Goal: Information Seeking & Learning: Compare options

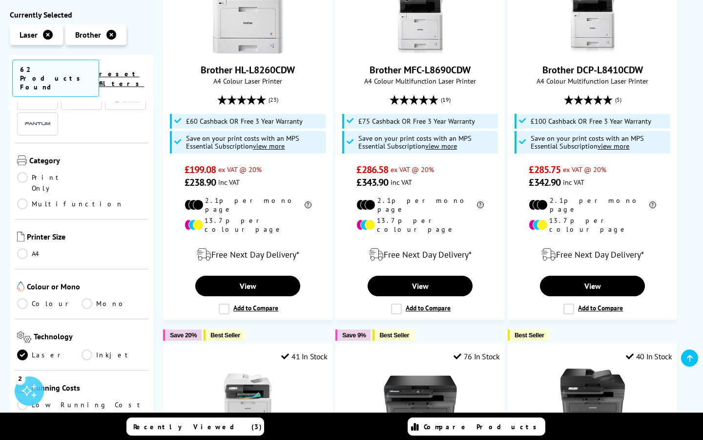
scroll to position [103, 0]
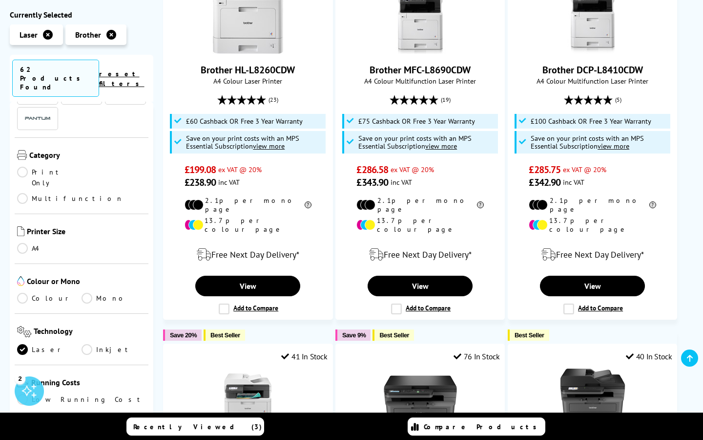
click at [87, 193] on link "Multifunction" at bounding box center [70, 198] width 106 height 11
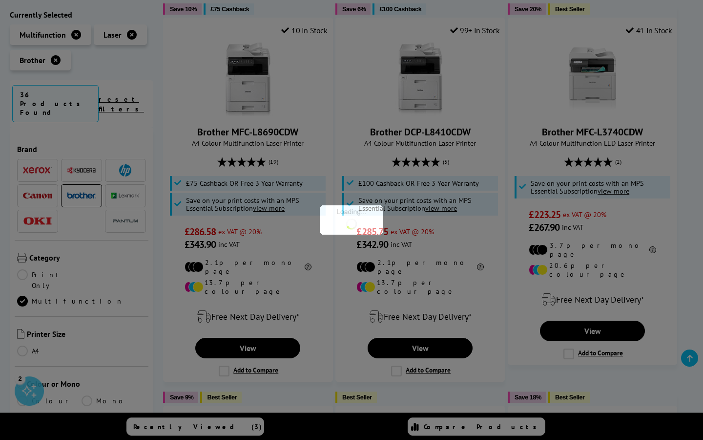
scroll to position [103, 0]
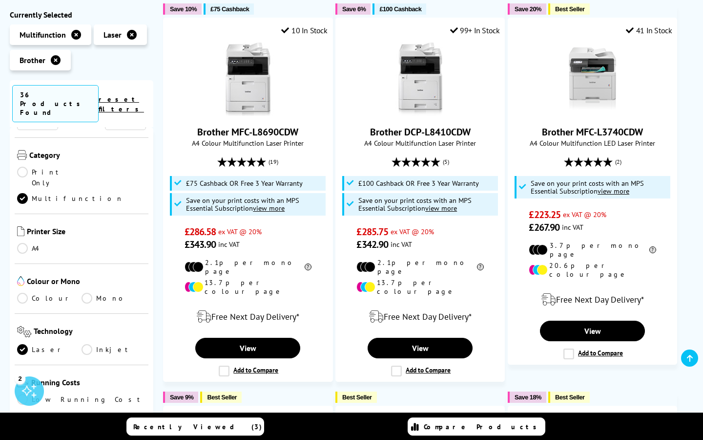
click at [19, 243] on link "A4" at bounding box center [49, 248] width 64 height 11
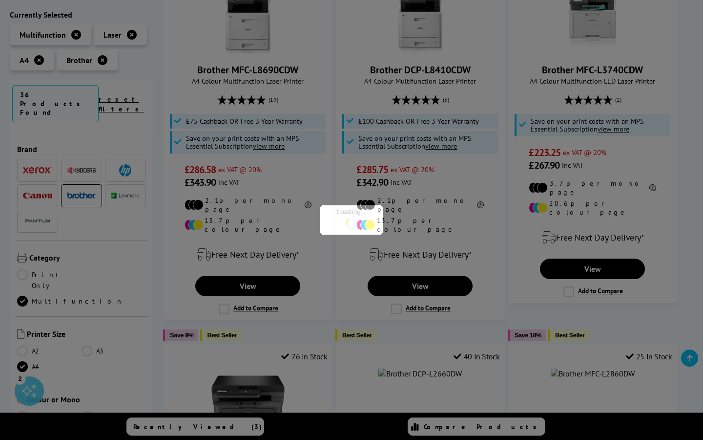
scroll to position [103, 0]
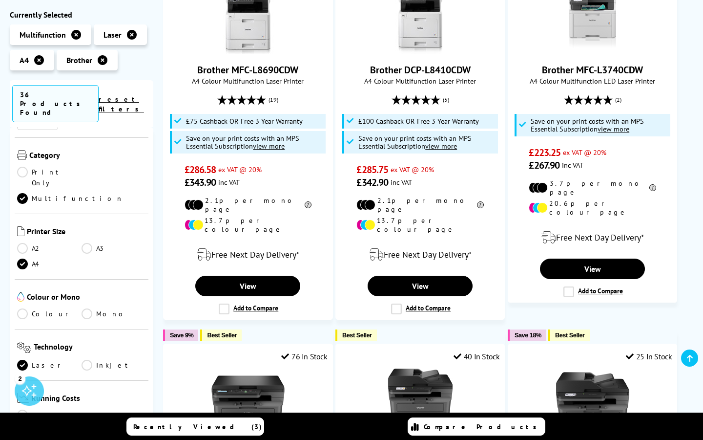
click at [25, 308] on link "Colour" at bounding box center [49, 313] width 64 height 11
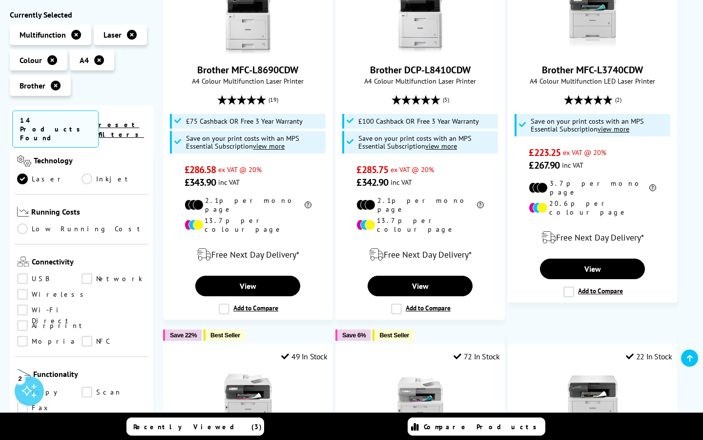
scroll to position [296, 0]
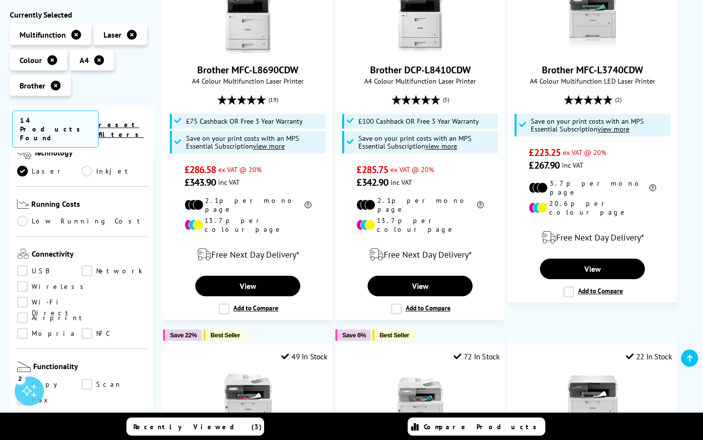
click at [24, 313] on link "Airprint" at bounding box center [51, 318] width 69 height 11
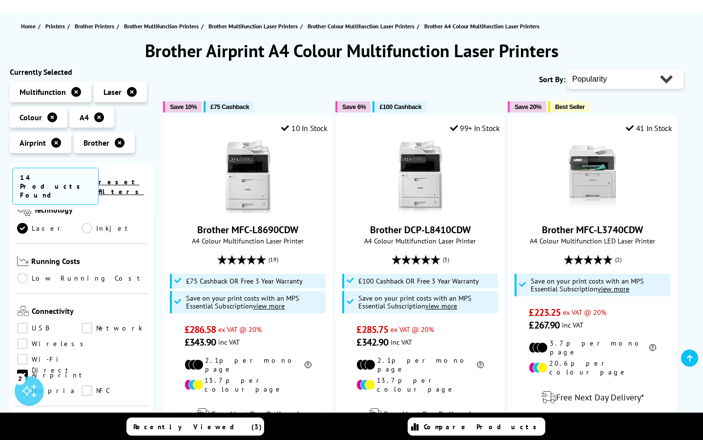
scroll to position [96, 0]
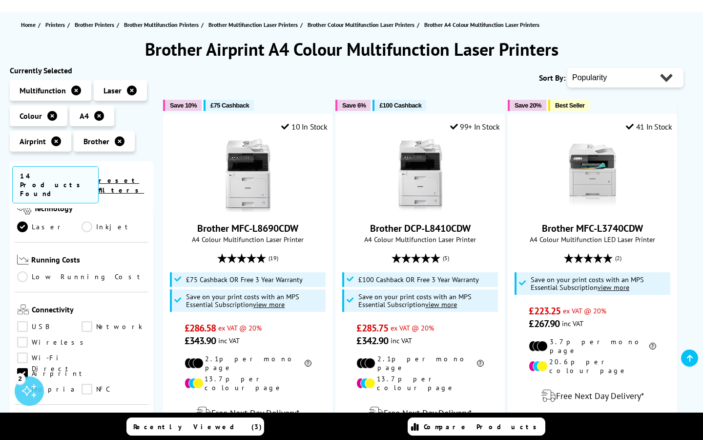
select select "Price Ascending"
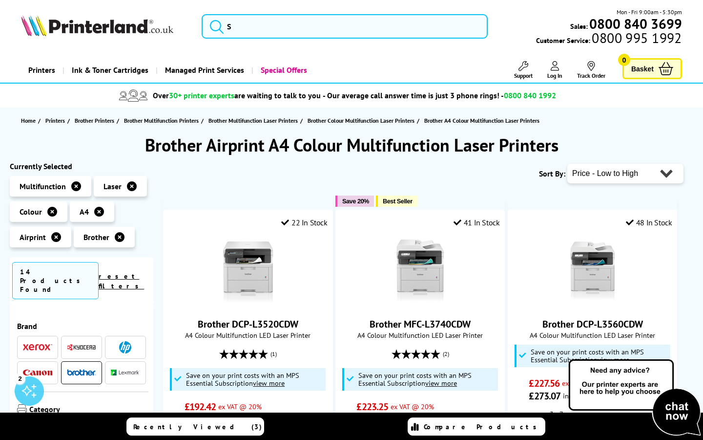
select select "Rating"
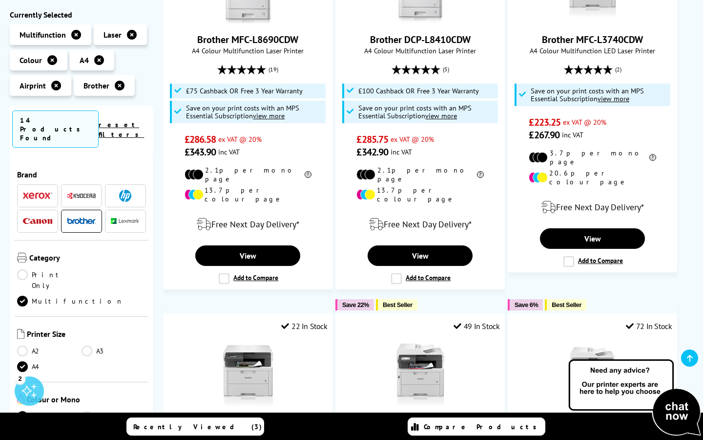
scroll to position [284, 0]
